Goal: Task Accomplishment & Management: Use online tool/utility

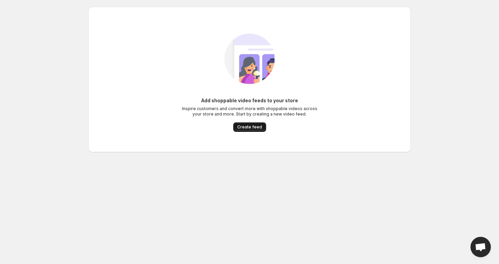
click at [245, 126] on span "Create feed" at bounding box center [249, 126] width 25 height 5
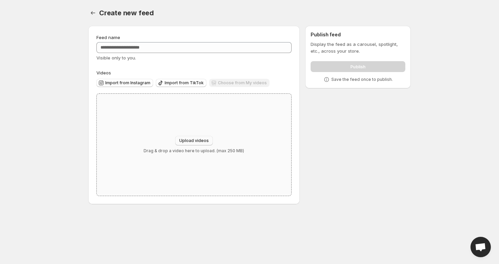
click at [186, 138] on button "Upload videos" at bounding box center [194, 141] width 38 height 10
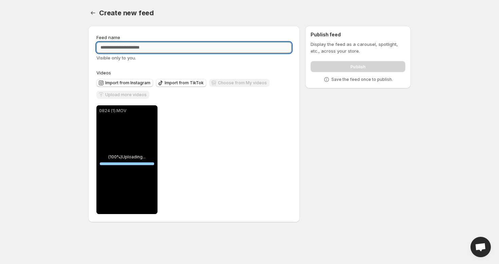
click at [133, 48] on input "Feed name" at bounding box center [193, 47] width 195 height 11
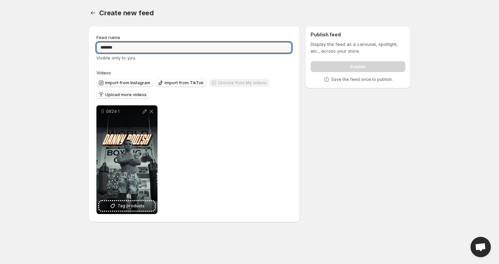
type input "******"
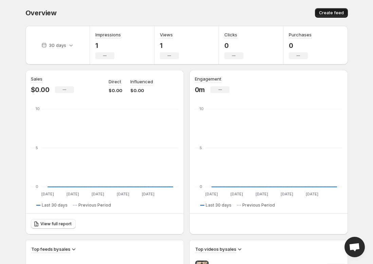
click at [329, 13] on span "Create feed" at bounding box center [331, 12] width 25 height 5
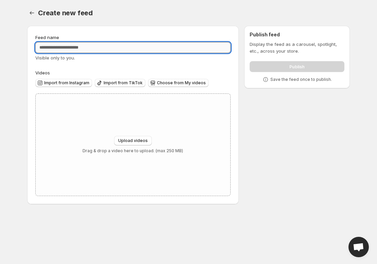
click at [114, 46] on input "Feed name" at bounding box center [132, 47] width 195 height 11
type input "*****"
click at [126, 136] on button "Upload videos" at bounding box center [133, 141] width 38 height 10
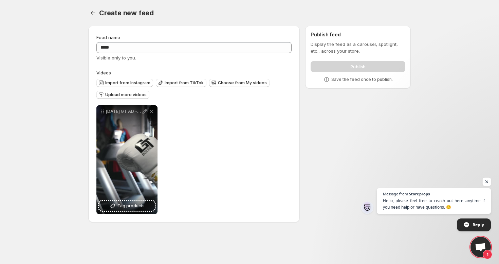
click at [373, 182] on span "Open chat" at bounding box center [487, 182] width 8 height 8
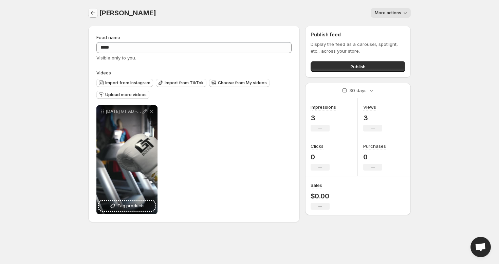
click at [94, 13] on icon "Settings" at bounding box center [93, 13] width 7 height 7
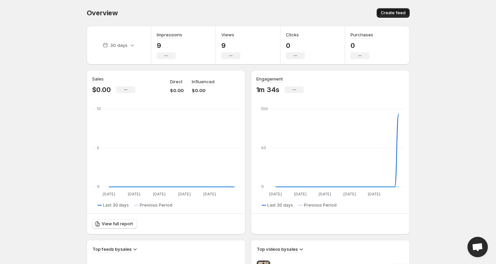
click at [373, 10] on button "Create feed" at bounding box center [392, 13] width 33 height 10
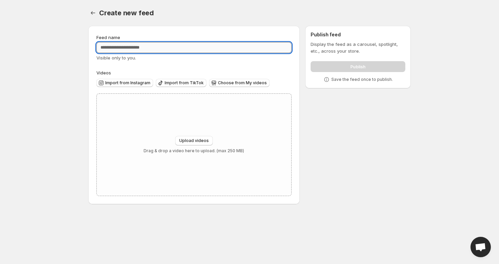
click at [137, 51] on input "Feed name" at bounding box center [193, 47] width 195 height 11
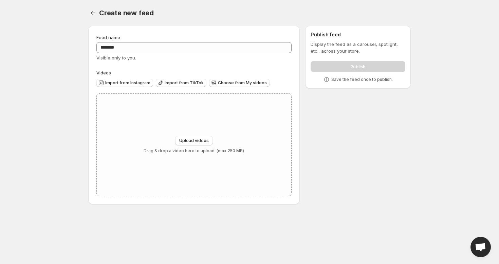
click at [220, 66] on div "Feed name ******** Visible only to you. Videos Import from Instagram Import fro…" at bounding box center [193, 115] width 195 height 162
click at [200, 141] on span "Upload videos" at bounding box center [194, 140] width 30 height 5
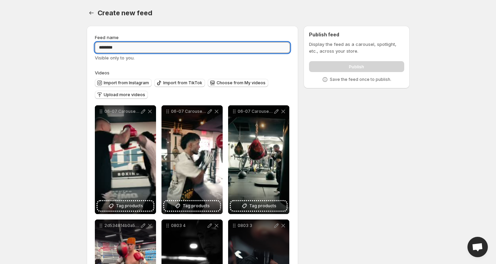
click at [181, 52] on input "********" at bounding box center [192, 47] width 195 height 11
type input "********"
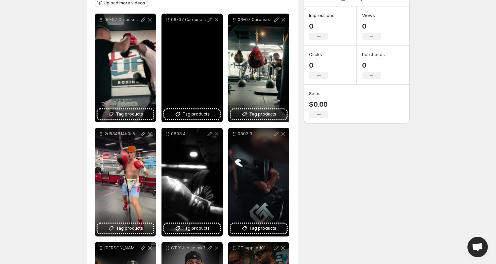
scroll to position [99, 0]
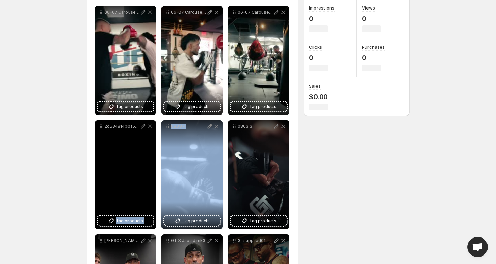
drag, startPoint x: 186, startPoint y: 176, endPoint x: 154, endPoint y: 122, distance: 63.1
click at [154, 122] on div "**********" at bounding box center [192, 231] width 195 height 451
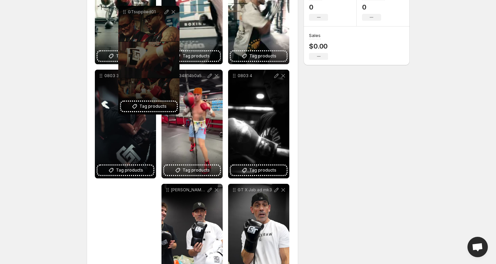
scroll to position [0, 0]
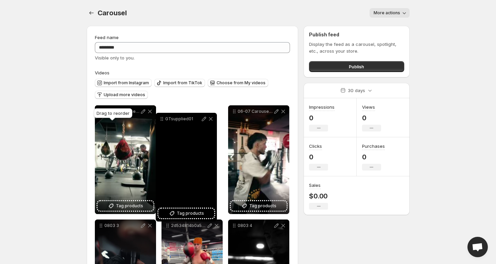
drag, startPoint x: 235, startPoint y: 116, endPoint x: 162, endPoint y: 120, distance: 72.4
click at [162, 120] on icon at bounding box center [162, 120] width 1 height 1
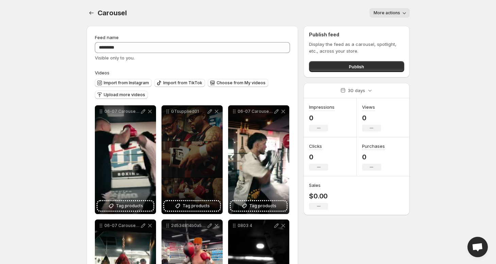
click at [102, 101] on div "Import from Instagram Import from TikTok Choose from My videos Upload more vide…" at bounding box center [192, 89] width 195 height 26
click at [101, 101] on div "Import from Instagram Import from TikTok Choose from My videos Upload more vide…" at bounding box center [192, 89] width 195 height 26
click at [248, 22] on div "Carousel . This page is ready Carousel More actions More actions More actions" at bounding box center [248, 13] width 323 height 26
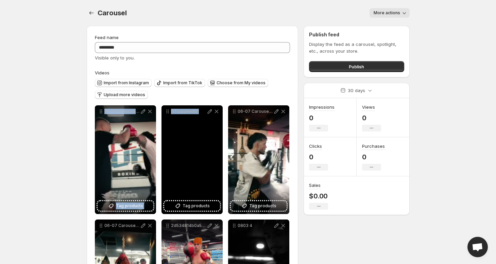
drag, startPoint x: 102, startPoint y: 102, endPoint x: 180, endPoint y: 121, distance: 80.8
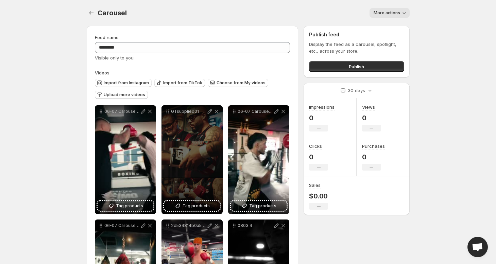
click at [225, 78] on div "Import from Instagram Import from TikTok Choose from My videos Upload more vide…" at bounding box center [191, 88] width 198 height 24
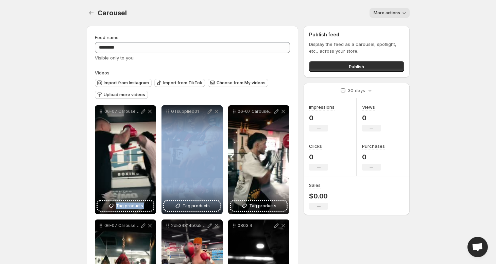
drag, startPoint x: 167, startPoint y: 215, endPoint x: 144, endPoint y: 211, distance: 24.1
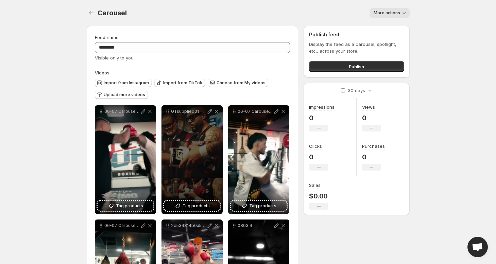
drag, startPoint x: 167, startPoint y: 102, endPoint x: 153, endPoint y: 102, distance: 14.3
click at [153, 102] on div "Import from Instagram Import from TikTok Choose from My videos Upload more vide…" at bounding box center [192, 89] width 195 height 26
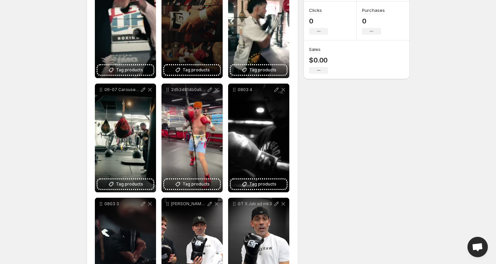
scroll to position [152, 0]
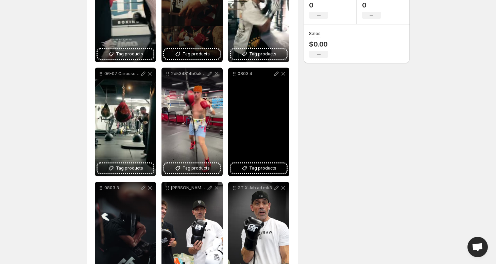
click at [249, 104] on div "0803 4" at bounding box center [258, 122] width 61 height 109
click at [234, 75] on icon at bounding box center [234, 73] width 7 height 7
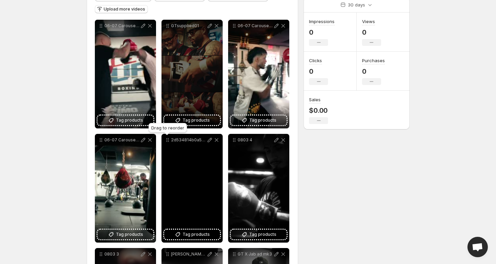
scroll to position [69, 0]
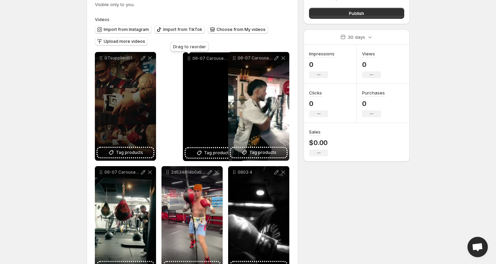
drag, startPoint x: 101, startPoint y: 43, endPoint x: 176, endPoint y: 43, distance: 75.1
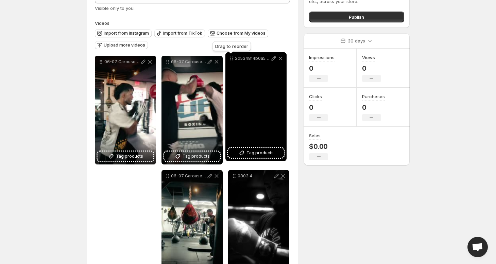
scroll to position [49, 0]
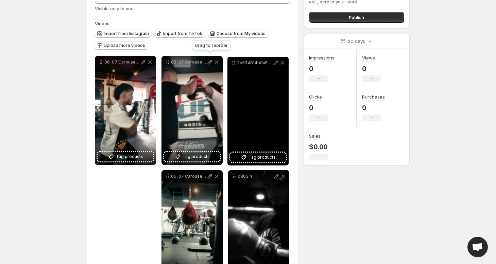
drag, startPoint x: 168, startPoint y: 137, endPoint x: 234, endPoint y: 65, distance: 98.3
click at [234, 65] on icon at bounding box center [233, 62] width 7 height 7
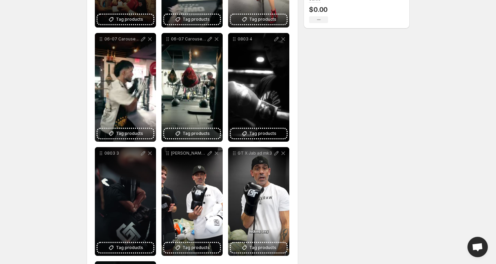
scroll to position [191, 0]
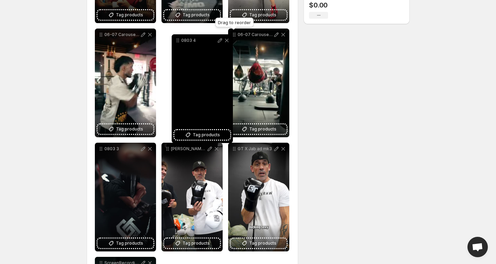
drag, startPoint x: 235, startPoint y: 36, endPoint x: 176, endPoint y: 42, distance: 59.4
click at [178, 42] on icon at bounding box center [178, 41] width 1 height 1
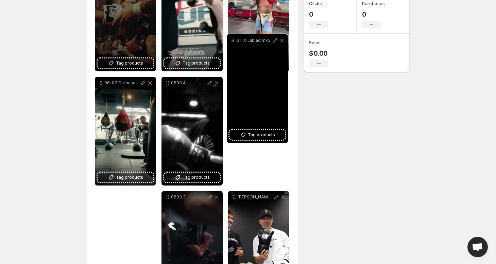
scroll to position [129, 0]
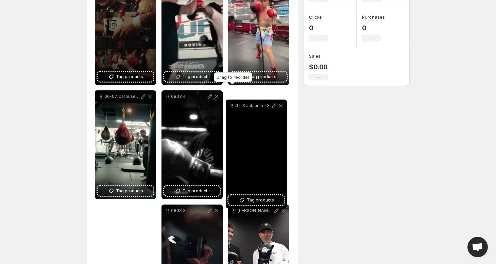
drag, startPoint x: 234, startPoint y: 148, endPoint x: 231, endPoint y: 108, distance: 40.2
click at [231, 108] on icon at bounding box center [231, 105] width 7 height 7
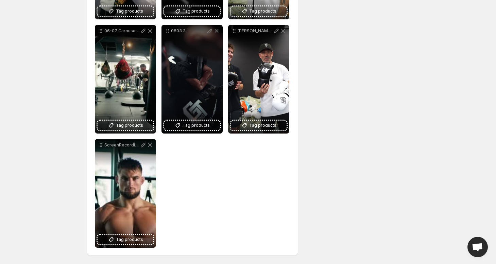
scroll to position [309, 0]
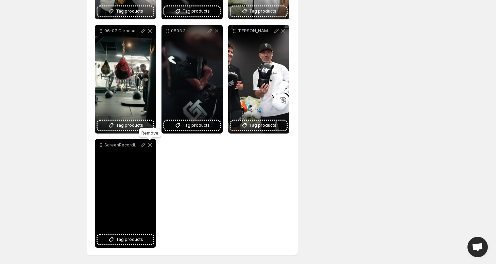
click at [149, 147] on icon at bounding box center [149, 145] width 7 height 7
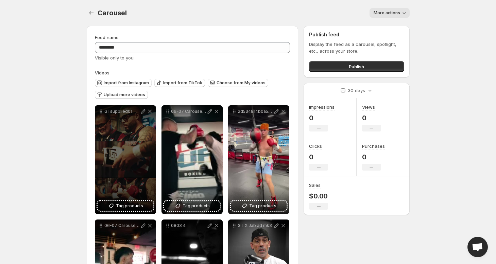
scroll to position [0, 0]
